Goal: Task Accomplishment & Management: Manage account settings

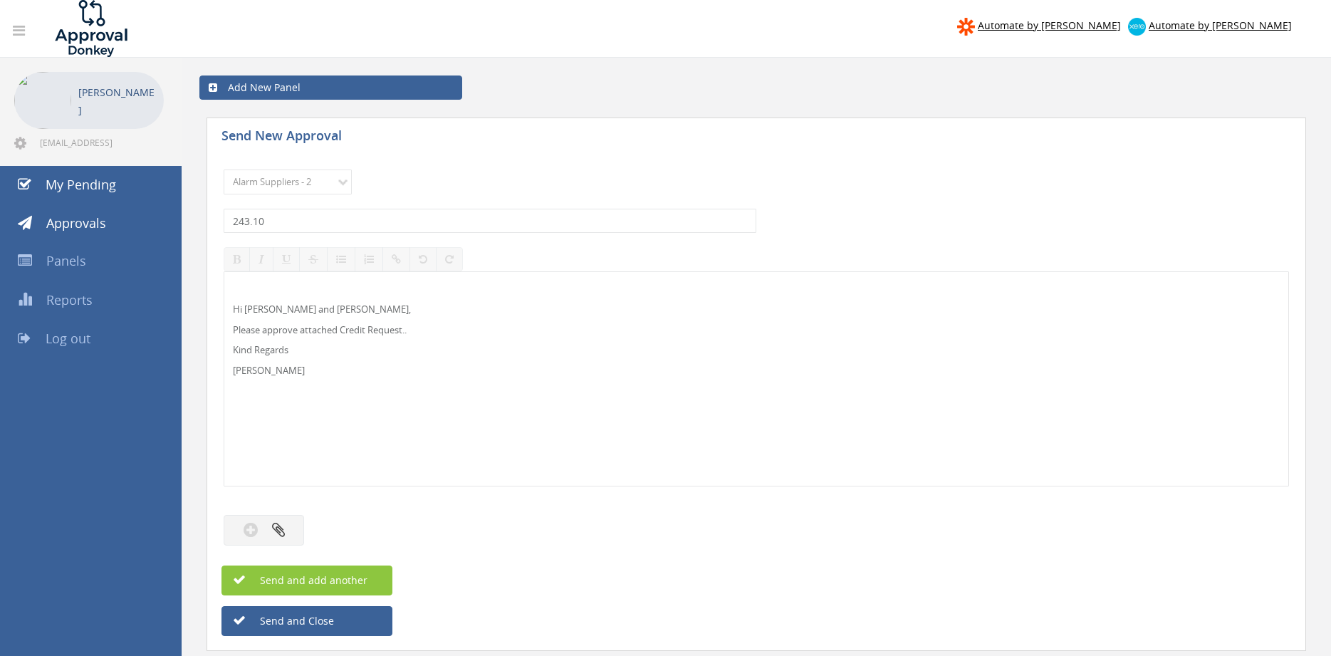
select select "9680"
click at [224, 217] on input "243.10" at bounding box center [490, 221] width 533 height 24
type input "243.10"
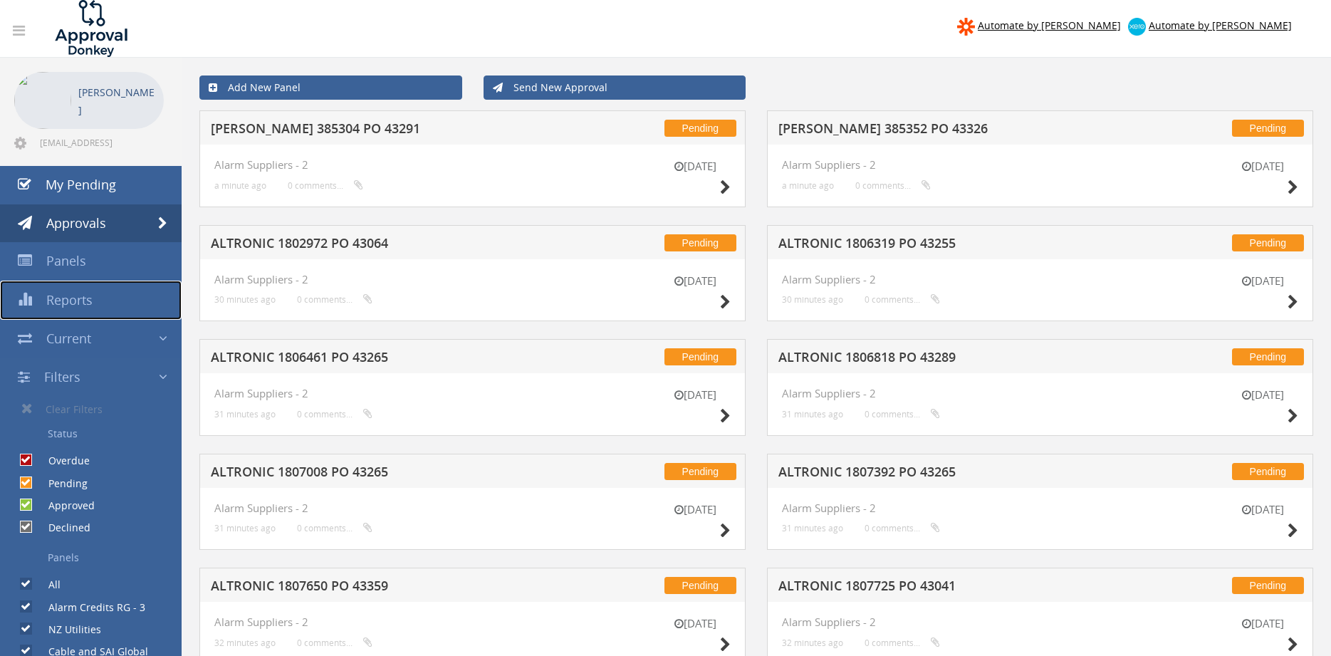
click at [83, 296] on span "Reports" at bounding box center [69, 299] width 46 height 17
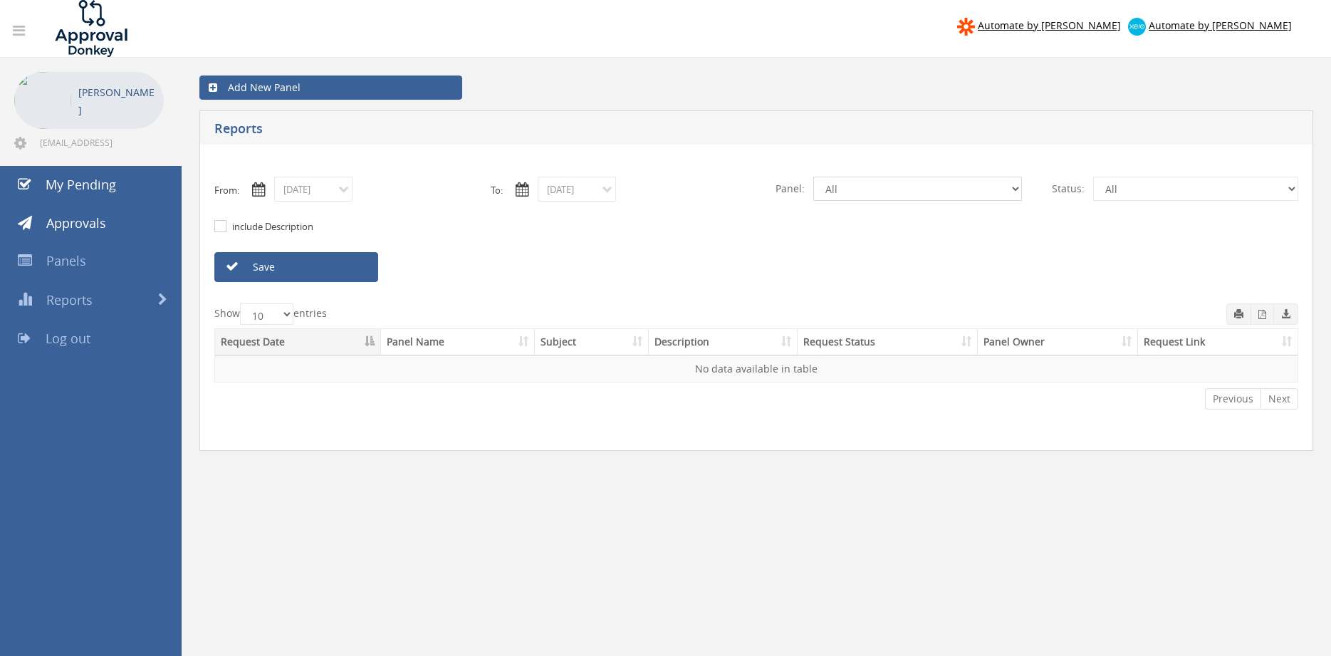
select select "number:9739"
click option "Credit Requests - 2" at bounding box center [0, 0] width 0 height 0
click at [329, 195] on input "[DATE]" at bounding box center [313, 189] width 78 height 25
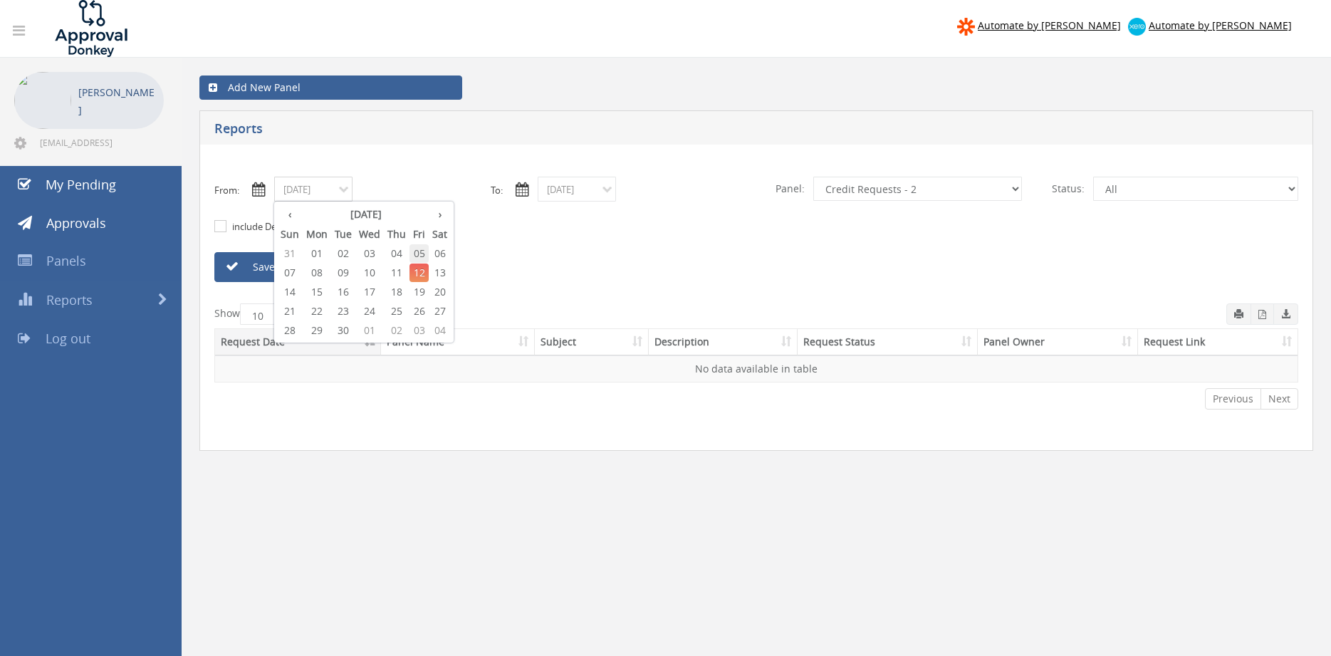
click at [416, 251] on span "05" at bounding box center [419, 253] width 19 height 19
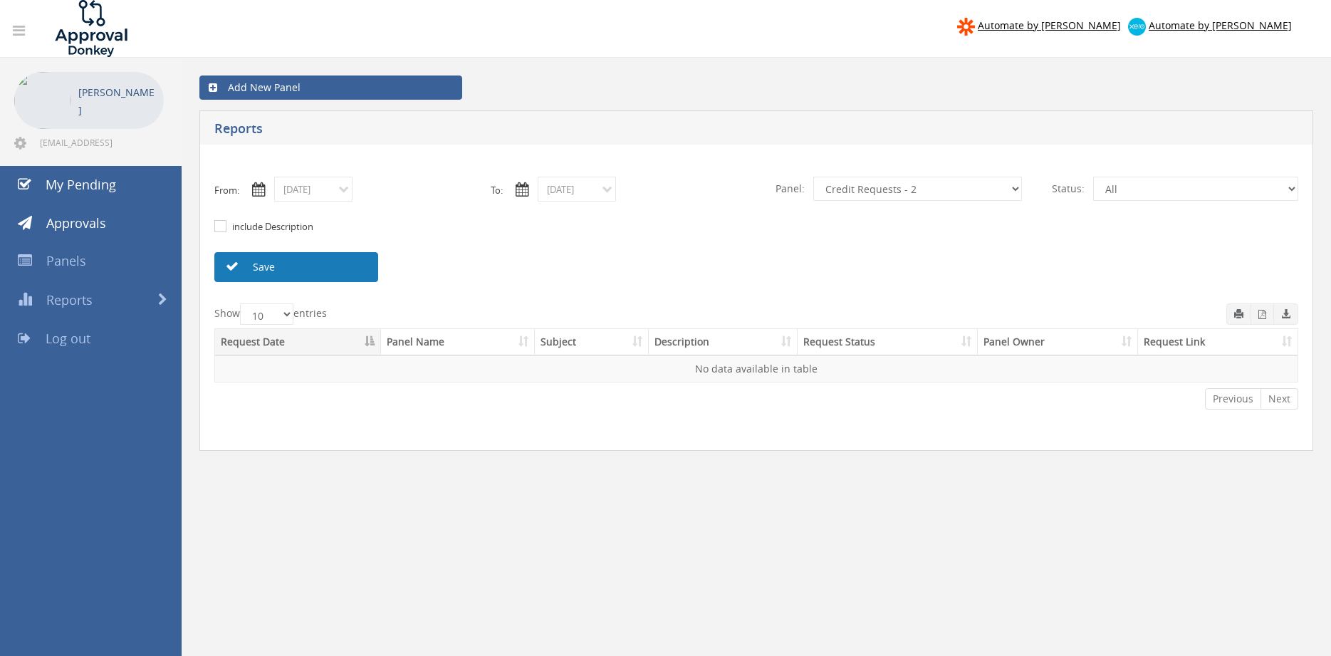
click at [358, 266] on link "Save" at bounding box center [296, 267] width 164 height 30
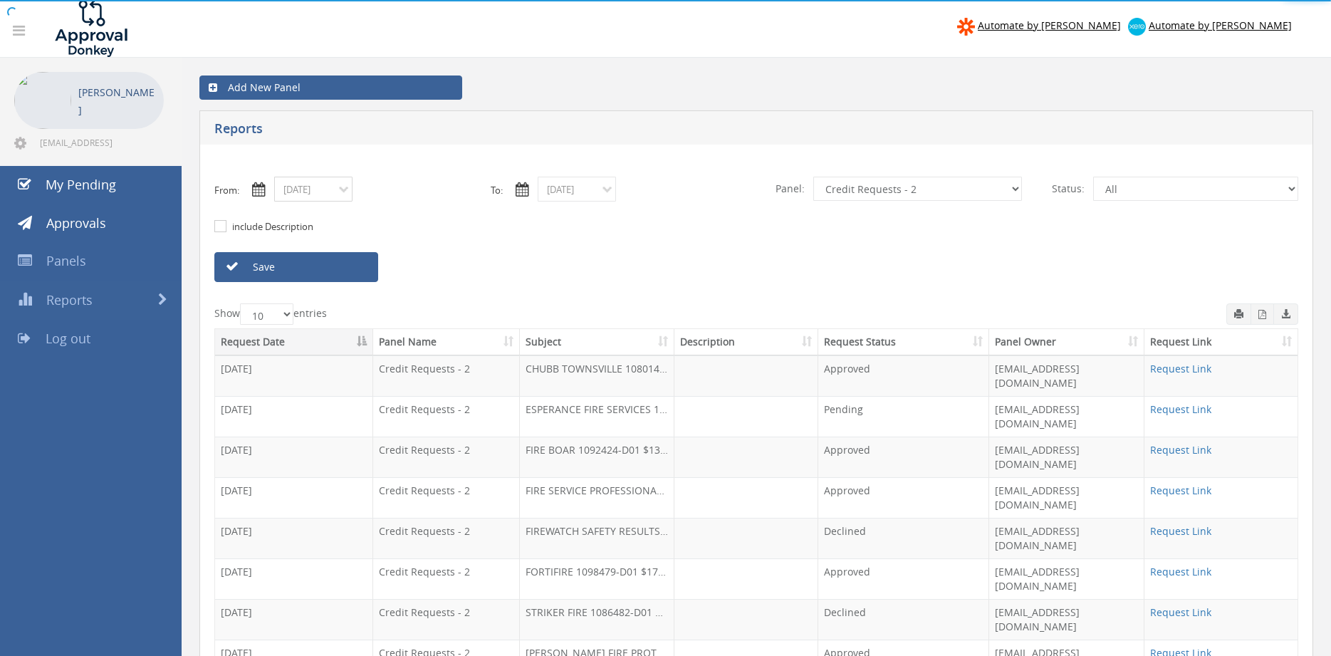
click at [327, 195] on input "[DATE]" at bounding box center [313, 189] width 78 height 25
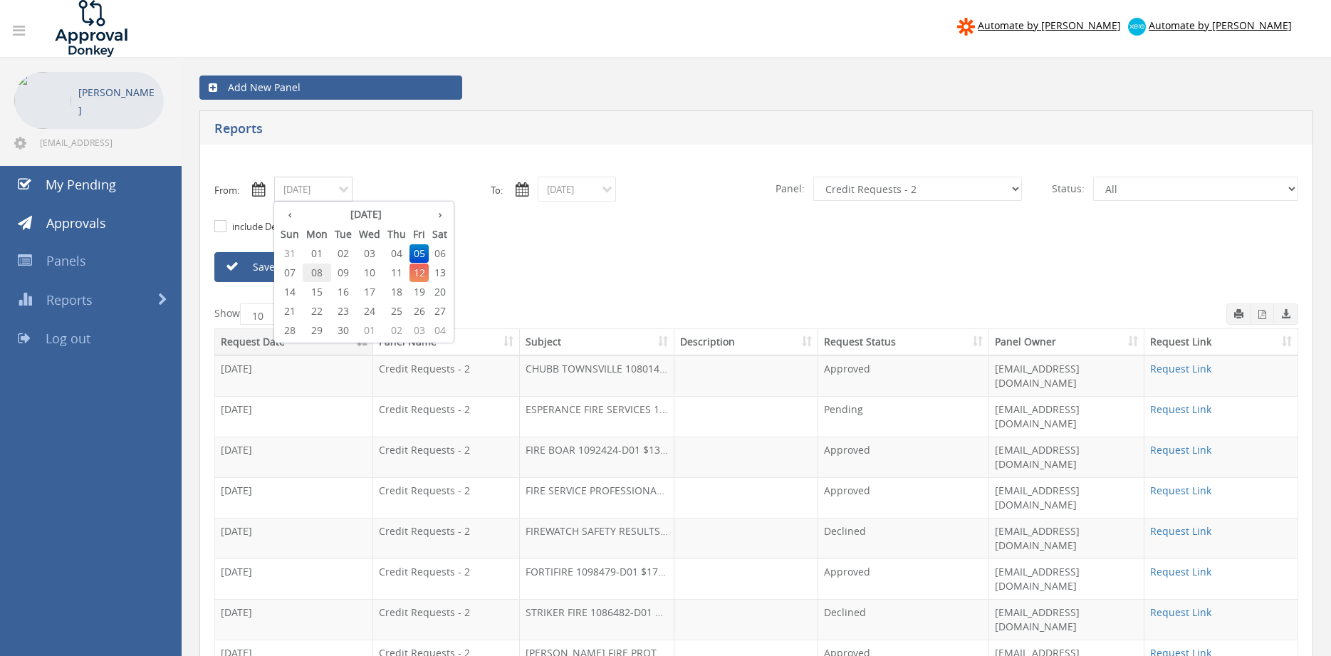
click at [317, 270] on span "08" at bounding box center [317, 273] width 28 height 19
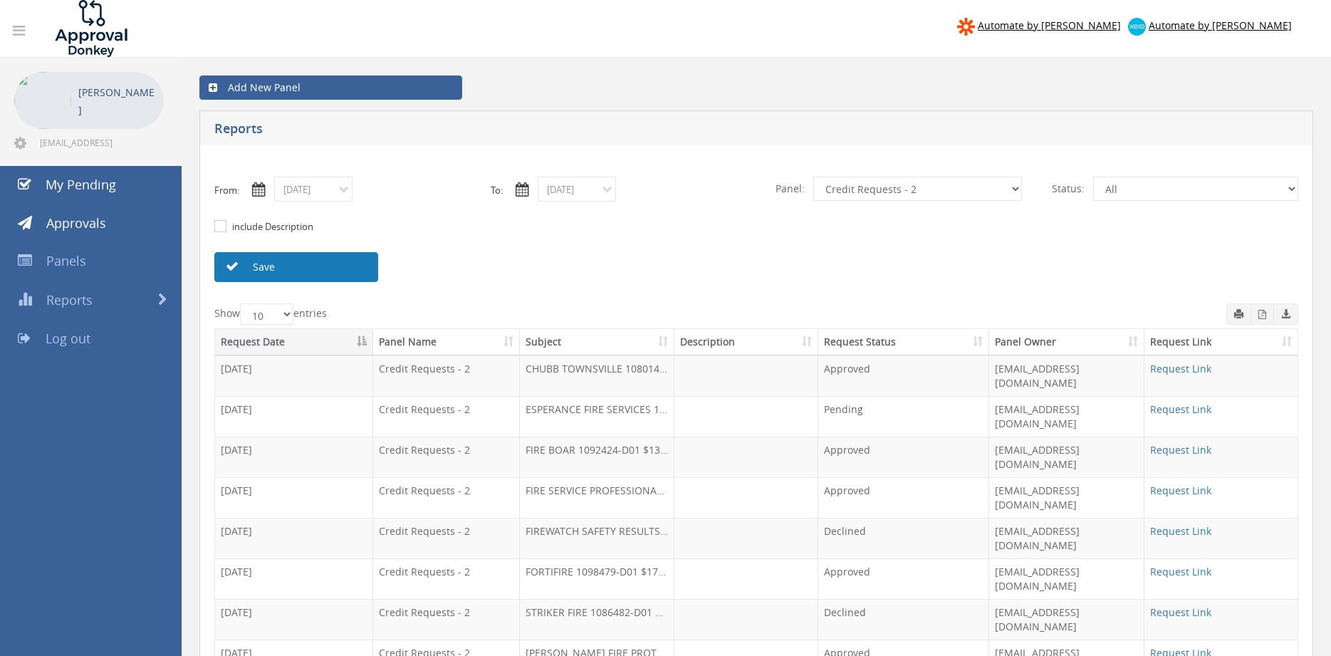
click at [316, 262] on link "Save" at bounding box center [296, 267] width 164 height 30
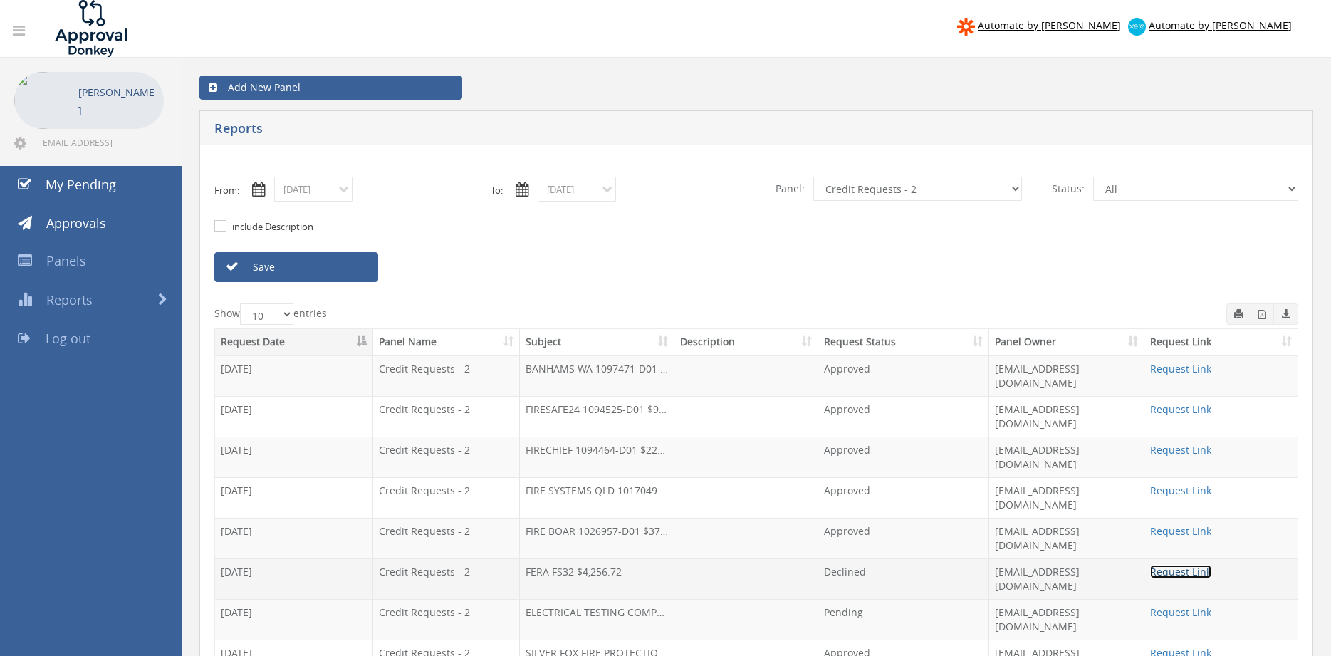
click at [1196, 565] on link "Request Link" at bounding box center [1180, 572] width 61 height 14
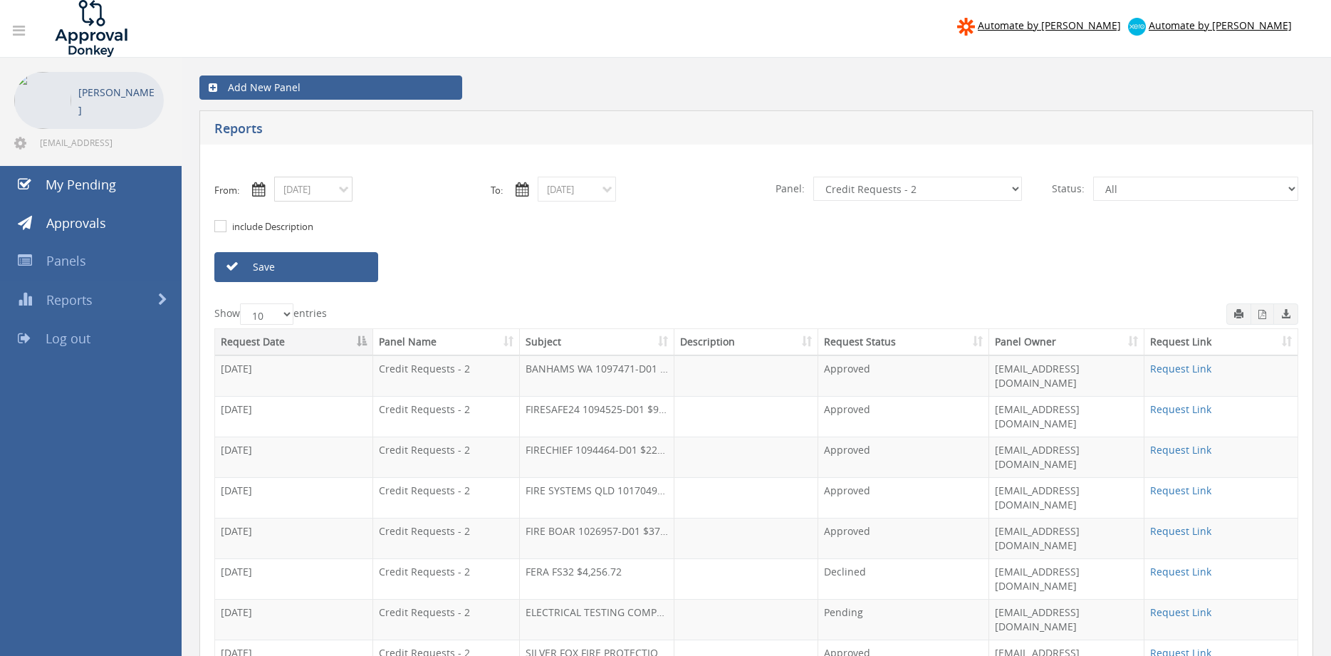
click at [327, 195] on input "[DATE]" at bounding box center [313, 189] width 78 height 25
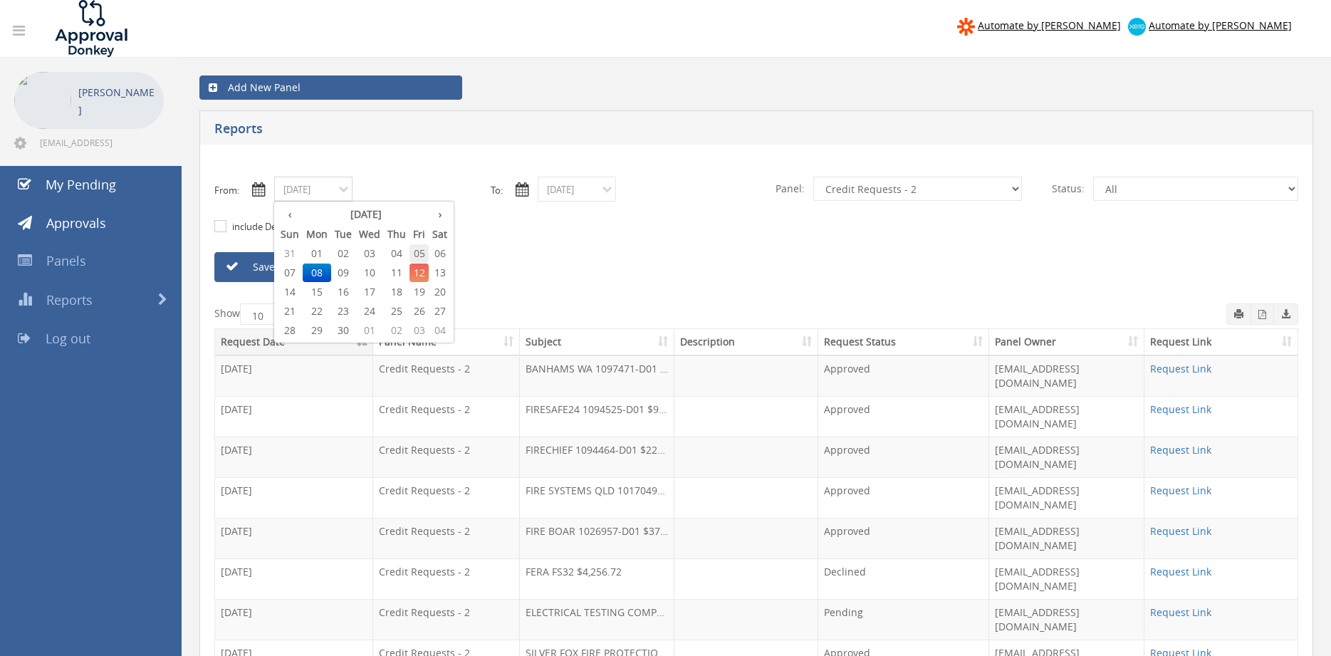
click at [419, 251] on span "05" at bounding box center [419, 253] width 19 height 19
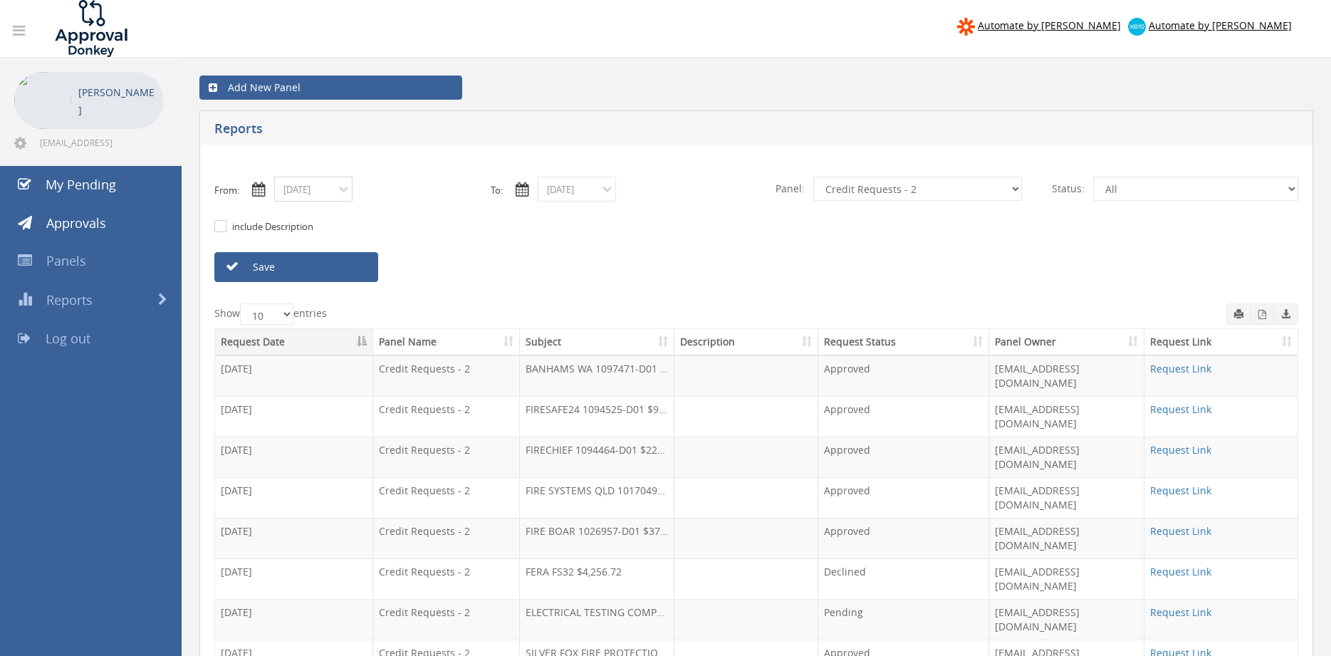
type input "[DATE]"
click at [570, 190] on input "[DATE]" at bounding box center [577, 189] width 78 height 25
click at [685, 252] on span "05" at bounding box center [682, 253] width 19 height 19
type input "[DATE]"
click at [363, 272] on link "Save" at bounding box center [296, 267] width 164 height 30
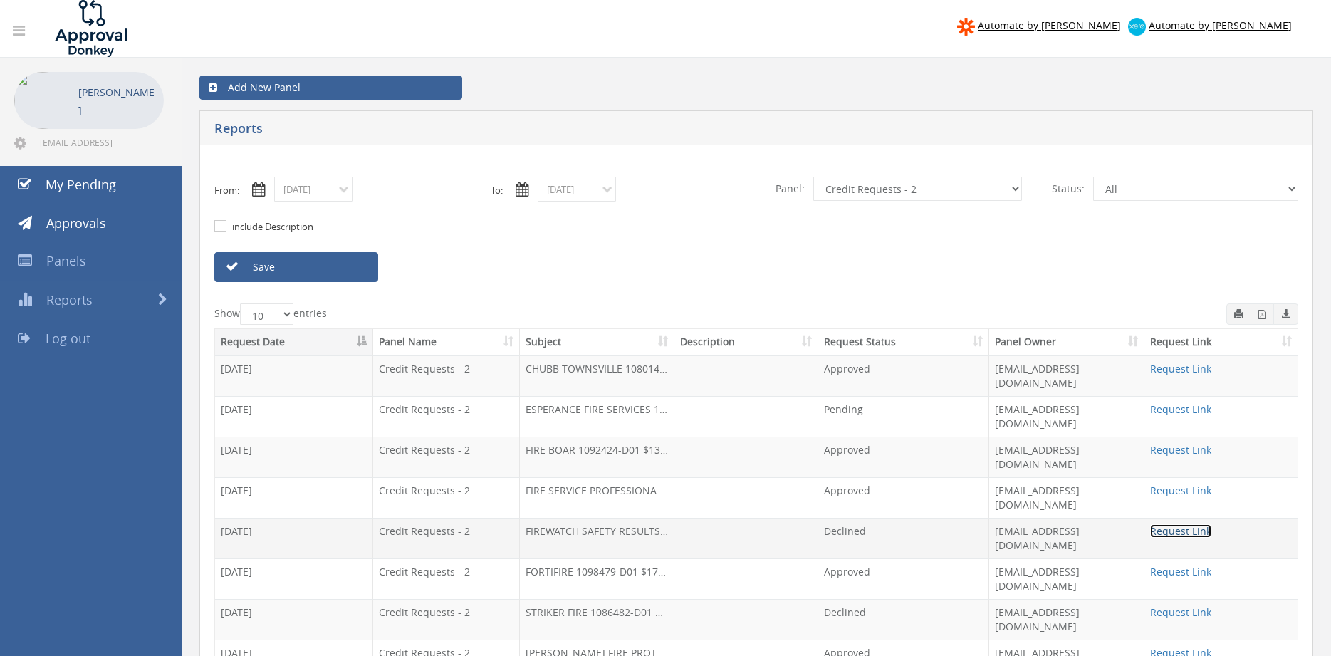
click at [1177, 524] on link "Request Link" at bounding box center [1180, 531] width 61 height 14
click at [323, 189] on input "[DATE]" at bounding box center [313, 189] width 78 height 25
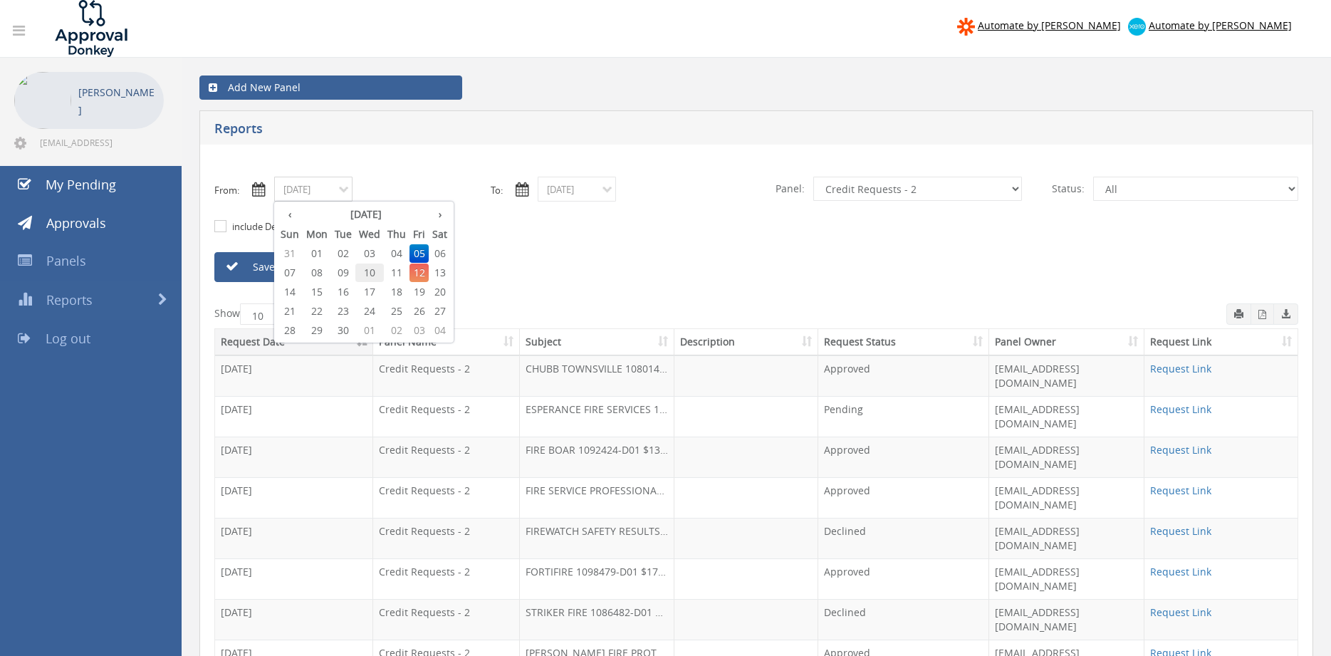
click at [374, 273] on span "10" at bounding box center [369, 273] width 28 height 19
type input "[DATE]"
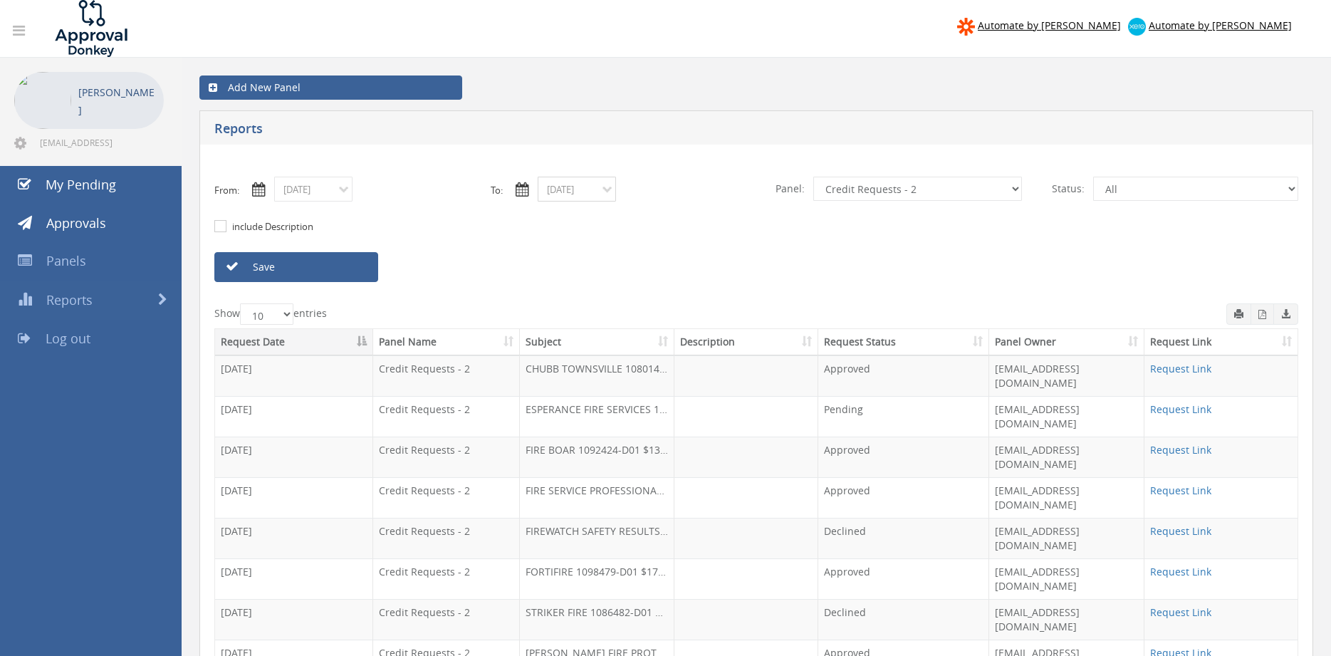
click at [580, 189] on input "[DATE]" at bounding box center [577, 189] width 78 height 25
click at [639, 272] on span "10" at bounding box center [633, 273] width 28 height 19
type input "[DATE]"
click at [350, 266] on link "Save" at bounding box center [296, 267] width 164 height 30
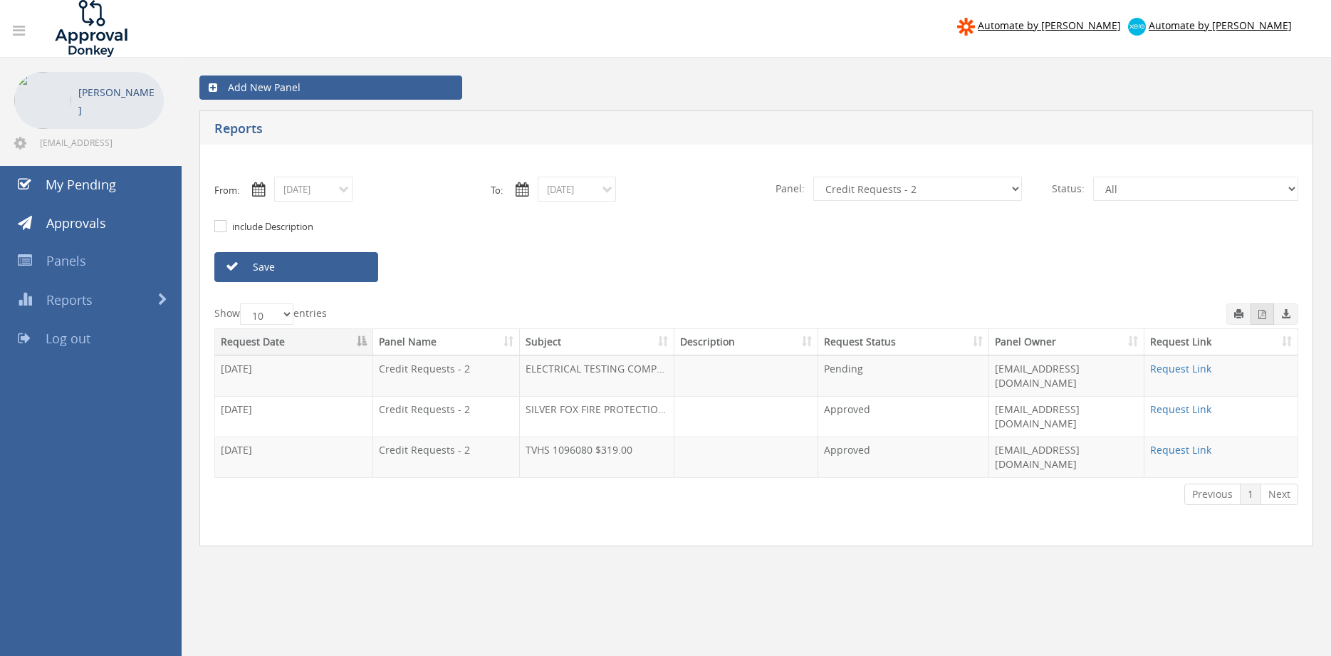
click at [1265, 316] on icon "button" at bounding box center [1263, 314] width 8 height 9
click at [343, 190] on input "[DATE]" at bounding box center [313, 189] width 78 height 25
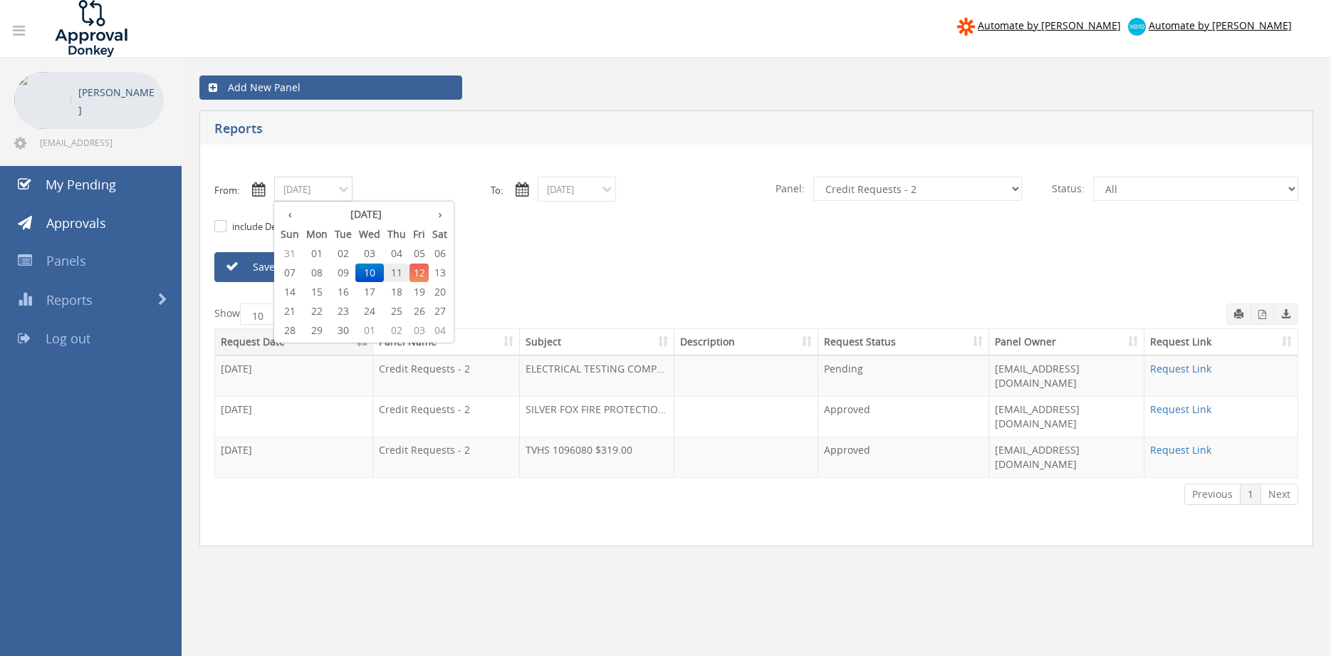
click at [397, 275] on span "11" at bounding box center [397, 273] width 26 height 19
type input "[DATE]"
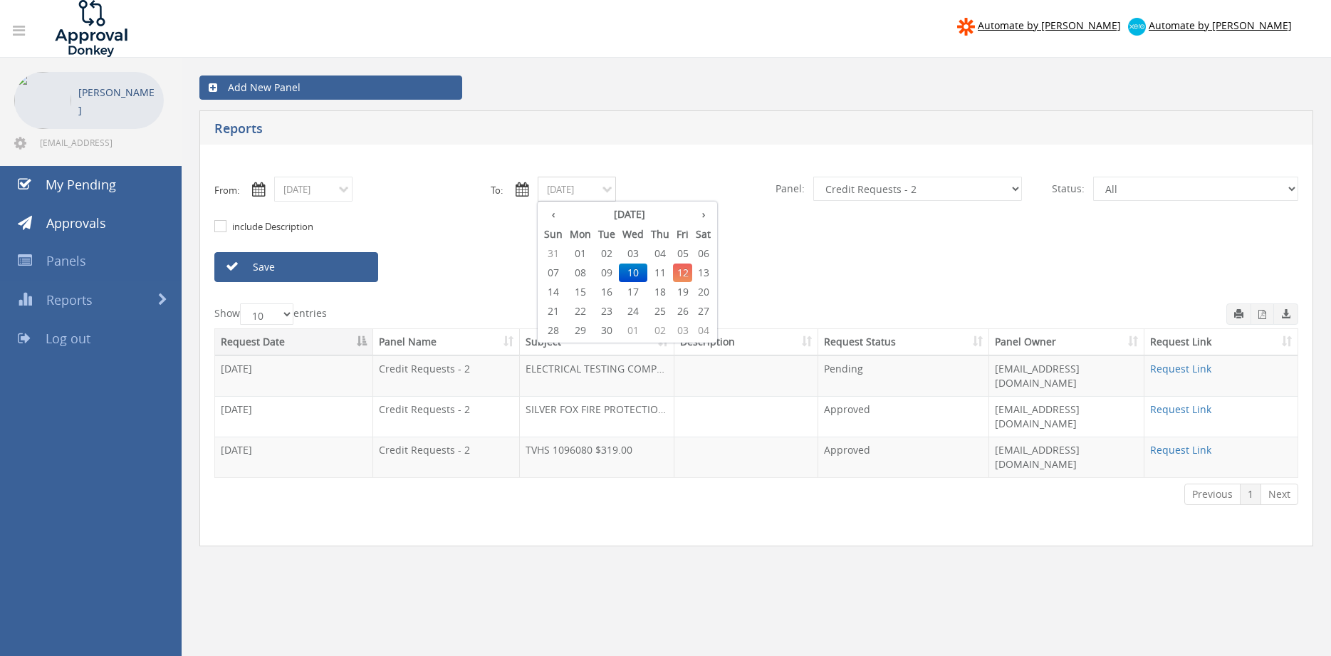
click at [588, 187] on input "[DATE]" at bounding box center [577, 189] width 78 height 25
click at [666, 272] on span "11" at bounding box center [660, 273] width 26 height 19
type input "[DATE]"
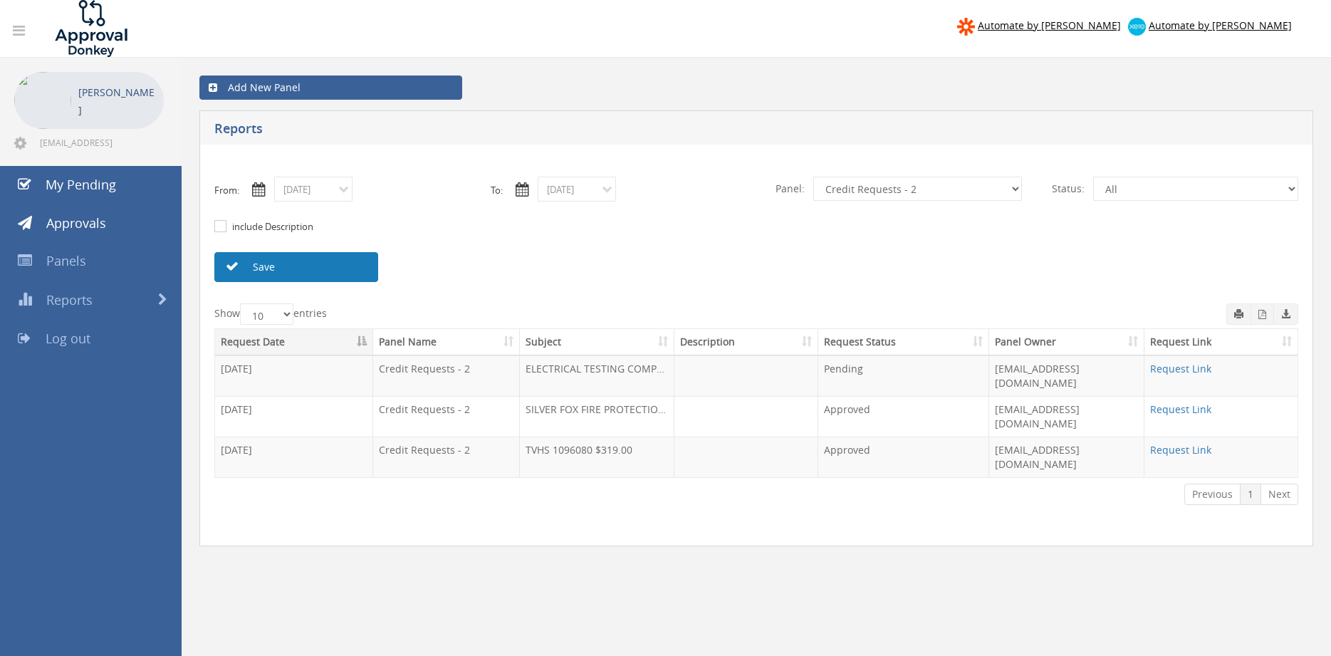
click at [350, 271] on link "Save" at bounding box center [296, 267] width 164 height 30
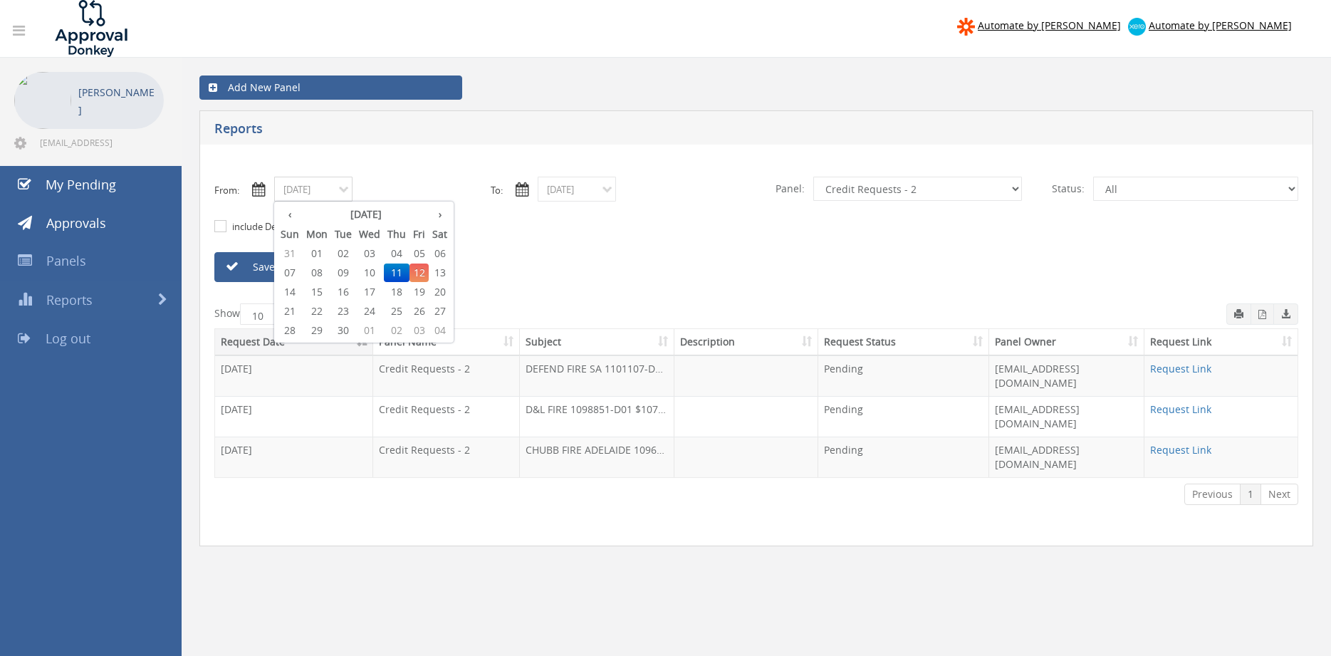
click at [337, 197] on input "[DATE]" at bounding box center [313, 189] width 78 height 25
click at [372, 274] on span "10" at bounding box center [369, 273] width 28 height 19
type input "[DATE]"
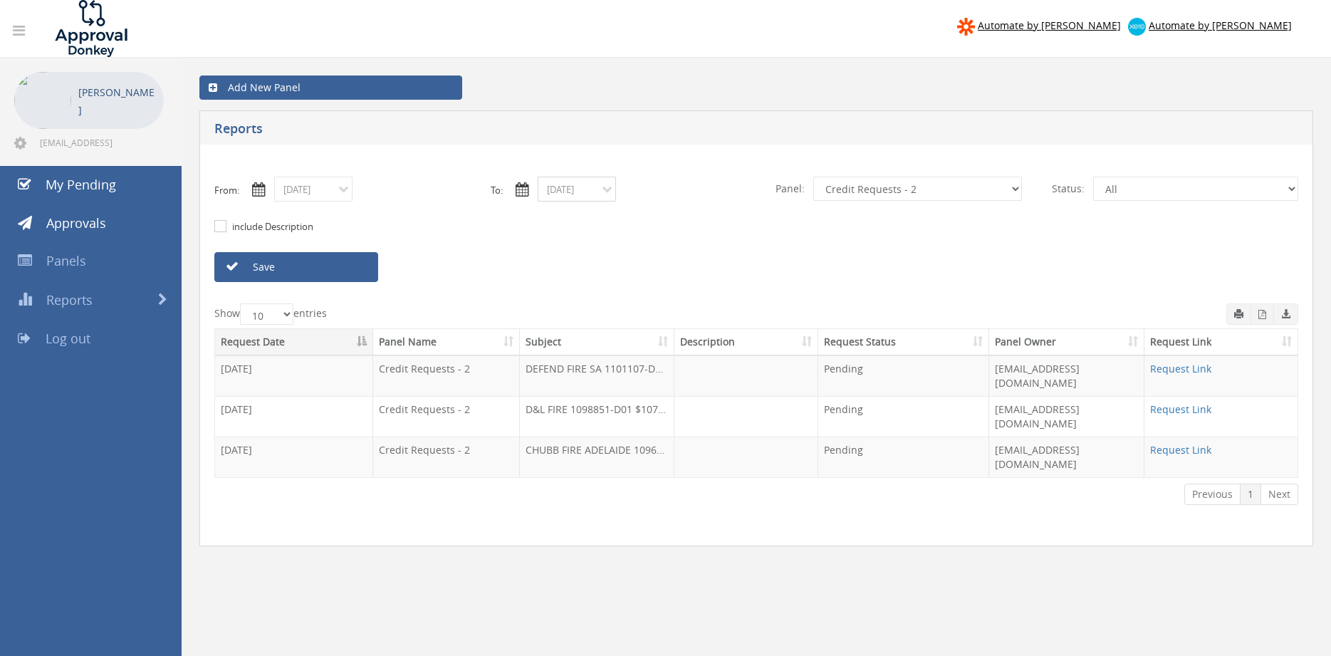
click at [575, 187] on input "[DATE]" at bounding box center [577, 189] width 78 height 25
click at [630, 272] on span "10" at bounding box center [633, 273] width 28 height 19
type input "[DATE]"
select select "number:13144"
click option "Alarm Credits RG - 3" at bounding box center [0, 0] width 0 height 0
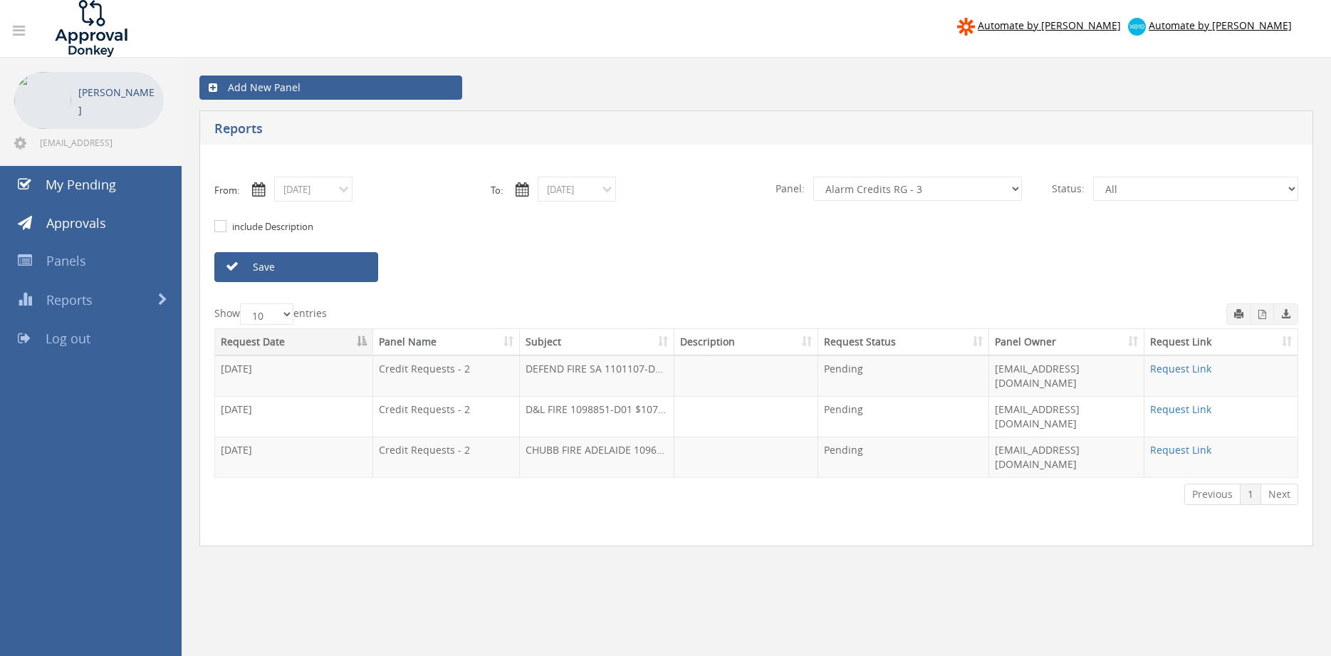
click at [355, 270] on link "Save" at bounding box center [296, 267] width 164 height 30
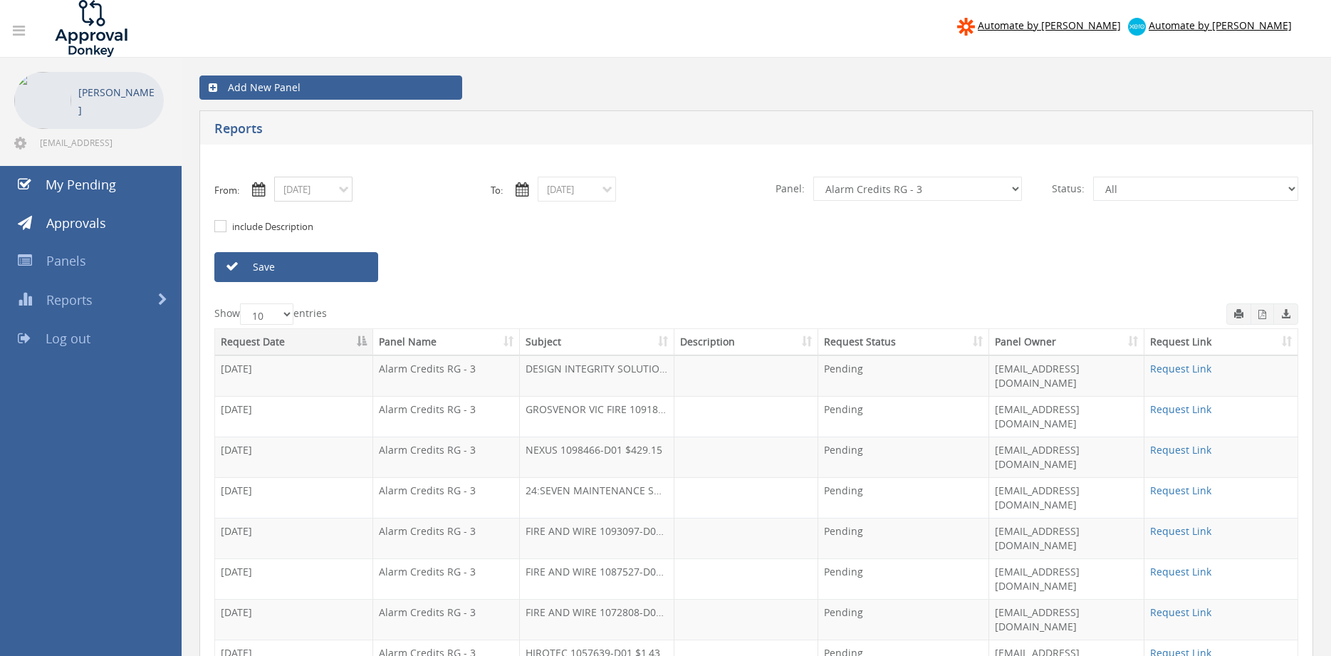
click at [296, 194] on input "[DATE]" at bounding box center [313, 189] width 78 height 25
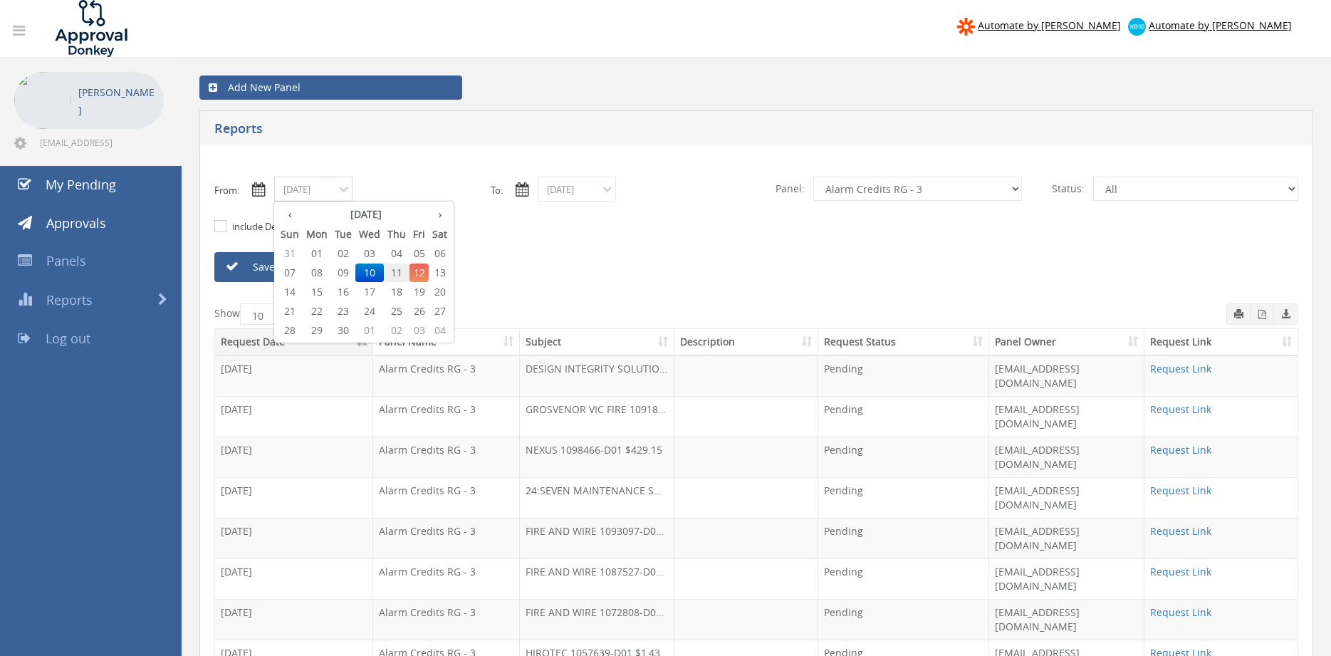
click at [395, 271] on span "11" at bounding box center [397, 273] width 26 height 19
type input "[DATE]"
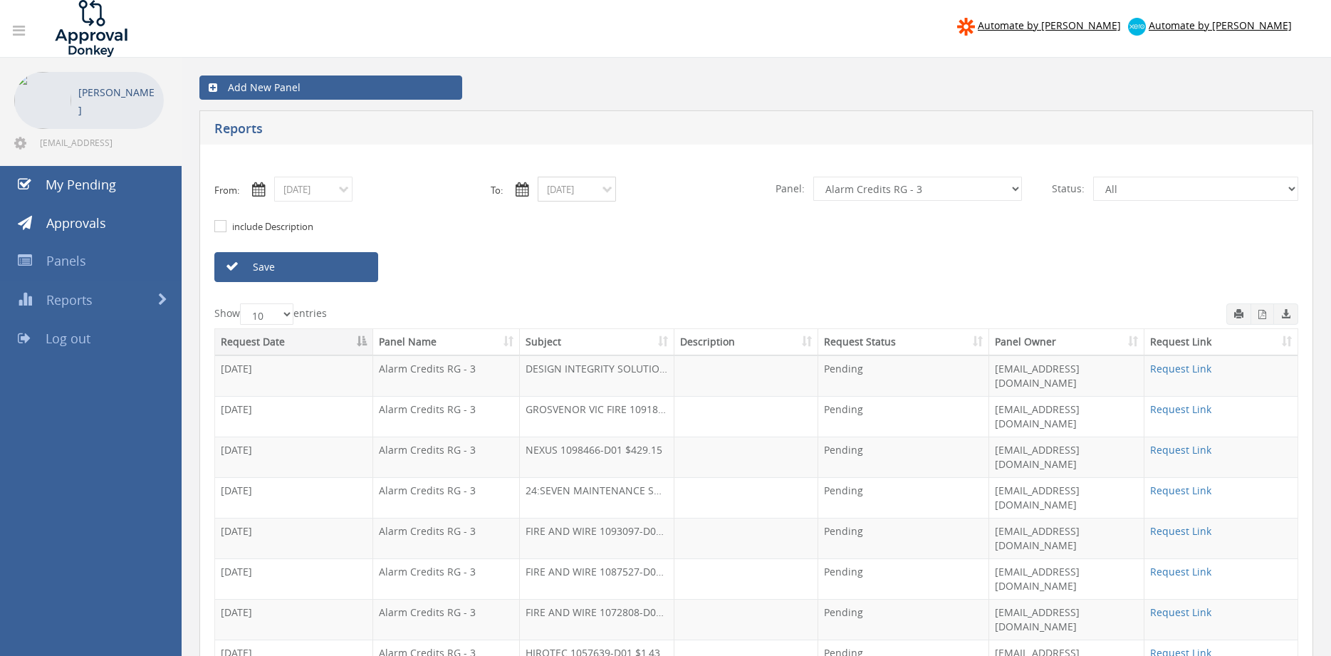
click at [582, 186] on input "[DATE]" at bounding box center [577, 189] width 78 height 25
click at [660, 271] on span "11" at bounding box center [660, 273] width 26 height 19
type input "[DATE]"
click at [354, 272] on link "Save" at bounding box center [296, 267] width 164 height 30
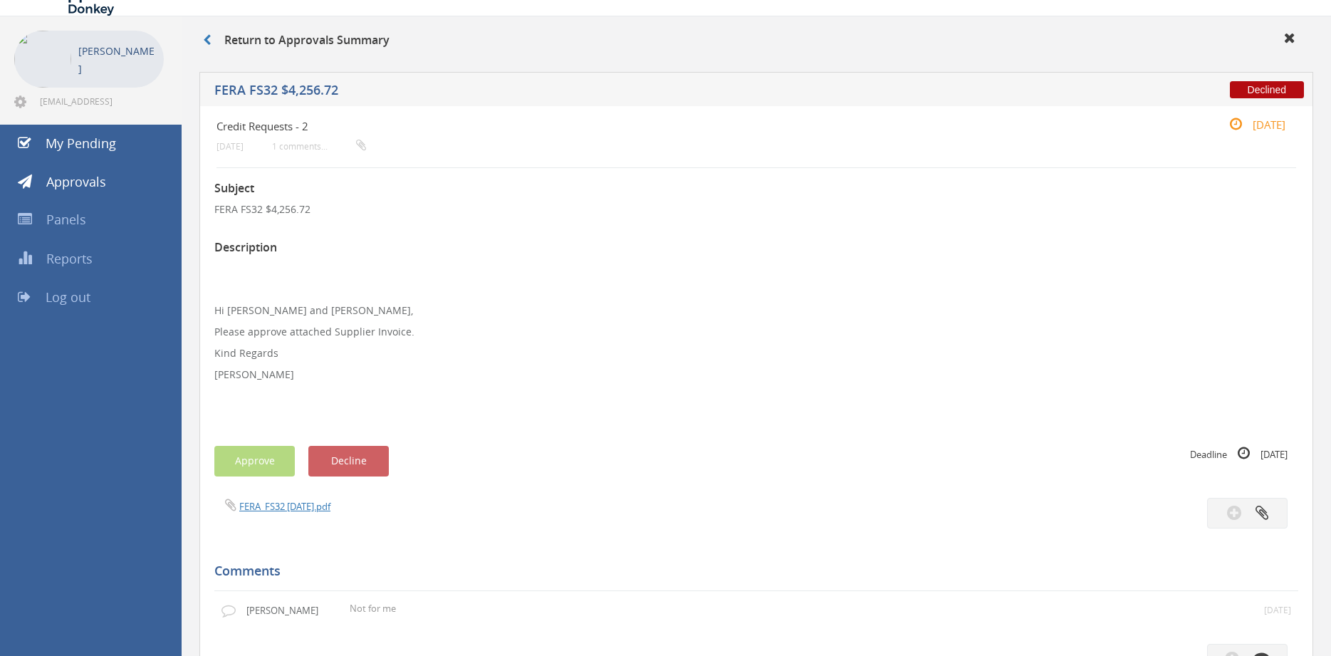
scroll to position [24, 0]
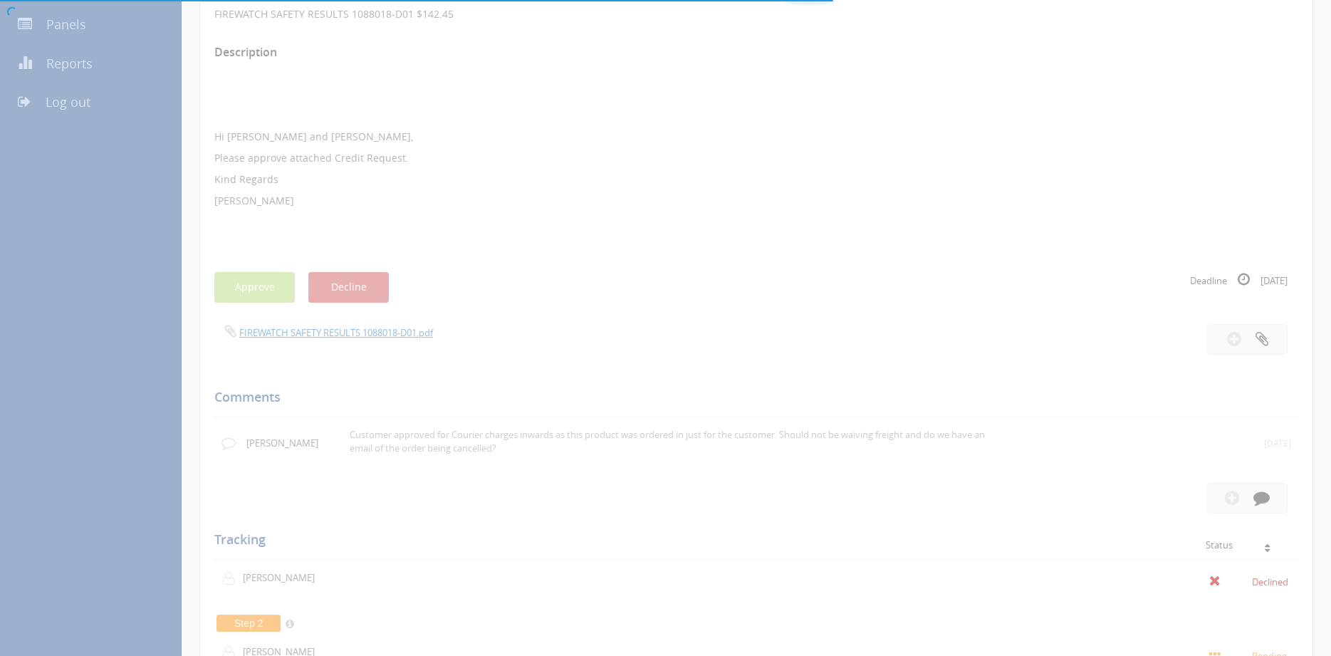
scroll to position [242, 0]
